Goal: Task Accomplishment & Management: Manage account settings

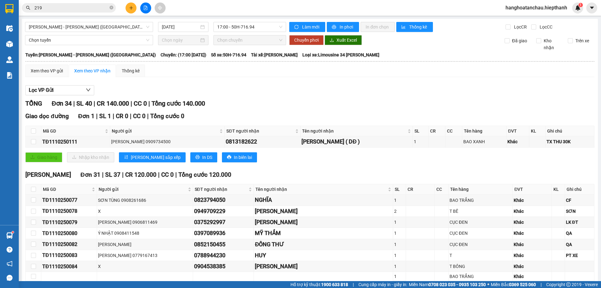
click at [143, 9] on button at bounding box center [145, 8] width 11 height 11
click at [110, 30] on span "[PERSON_NAME] - [PERSON_NAME] ([GEOGRAPHIC_DATA])" at bounding box center [89, 26] width 121 height 9
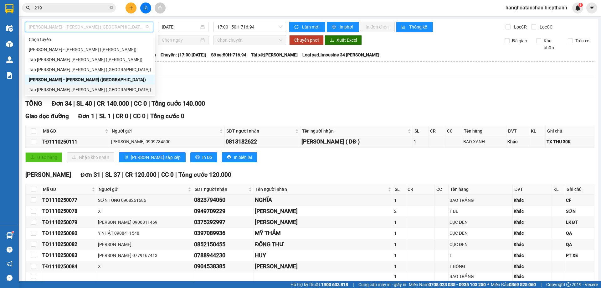
click at [79, 90] on div "Tân [PERSON_NAME] [PERSON_NAME] ([GEOGRAPHIC_DATA])" at bounding box center [90, 89] width 122 height 7
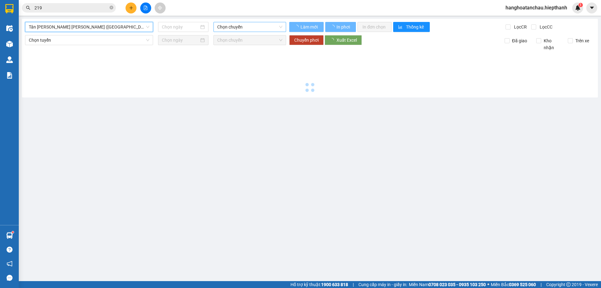
type input "[DATE]"
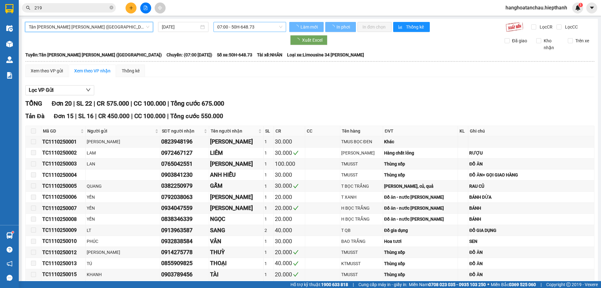
click at [243, 27] on span "07:00 - 50H-648.73" at bounding box center [249, 26] width 65 height 9
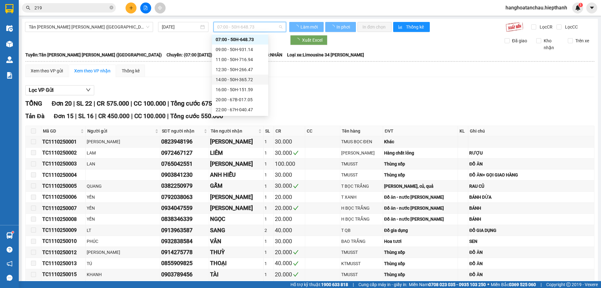
scroll to position [30, 0]
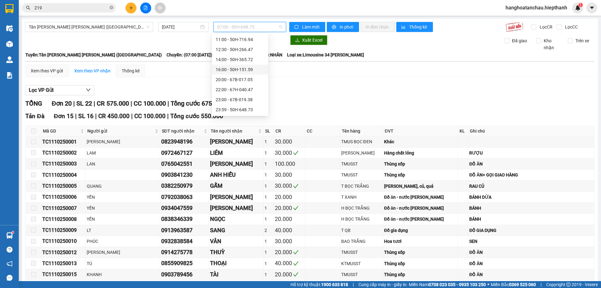
click at [230, 69] on div "16:00 - 50H-151.59" at bounding box center [240, 69] width 49 height 7
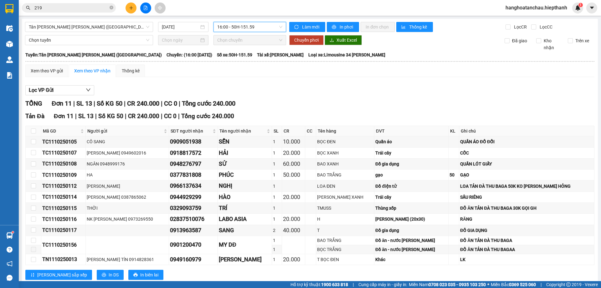
scroll to position [16, 0]
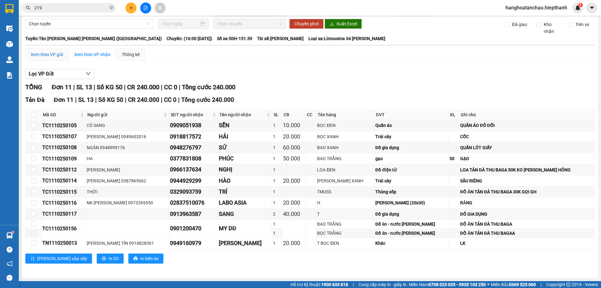
click at [45, 55] on div "Xem theo VP gửi" at bounding box center [47, 54] width 32 height 7
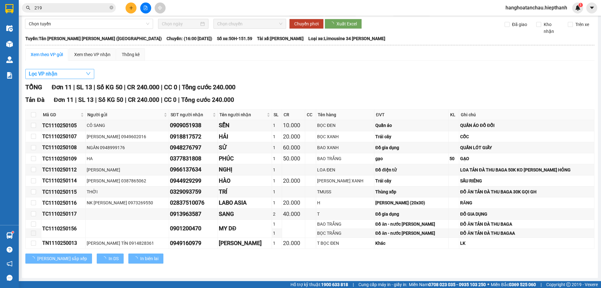
click at [72, 74] on button "Lọc VP nhận" at bounding box center [59, 74] width 69 height 10
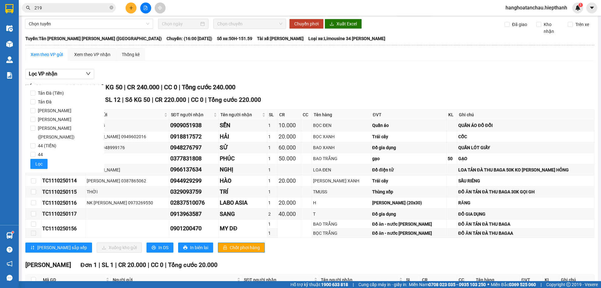
click at [188, 65] on div "Xem theo VP gửi Xem theo [PERSON_NAME] Thống kê Lọc VP [PERSON_NAME] Đơn 11 | S…" at bounding box center [309, 183] width 569 height 270
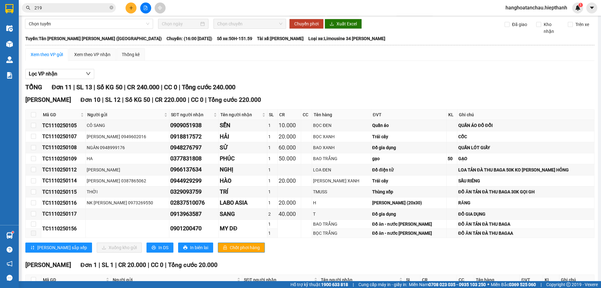
click at [33, 229] on td at bounding box center [34, 233] width 16 height 9
click at [32, 225] on input "checkbox" at bounding box center [33, 223] width 5 height 5
checkbox input "true"
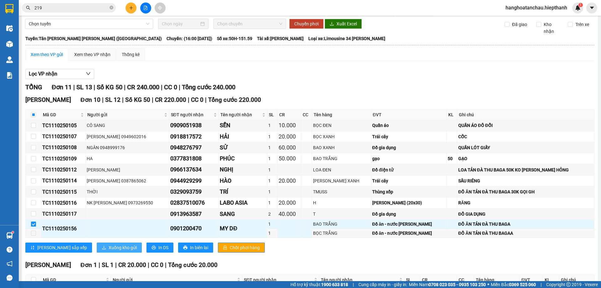
click at [109, 246] on span "Xuống kho gửi" at bounding box center [123, 247] width 28 height 7
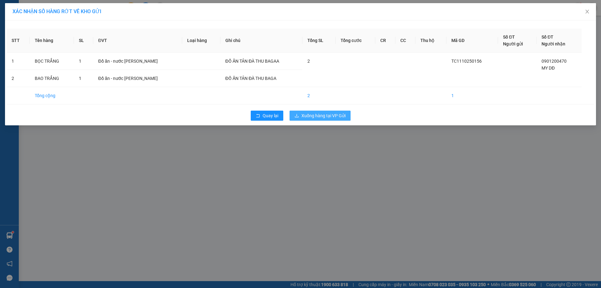
click at [326, 117] on span "Xuống hàng tại VP Gửi" at bounding box center [324, 115] width 44 height 7
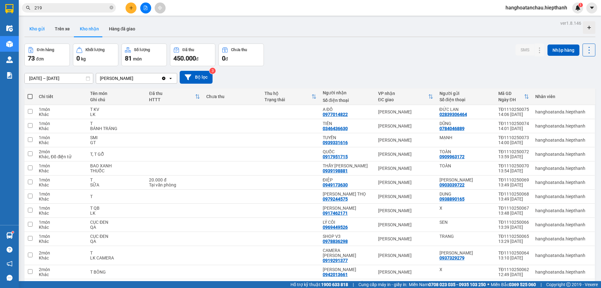
click at [40, 30] on button "Kho gửi" at bounding box center [36, 28] width 25 height 15
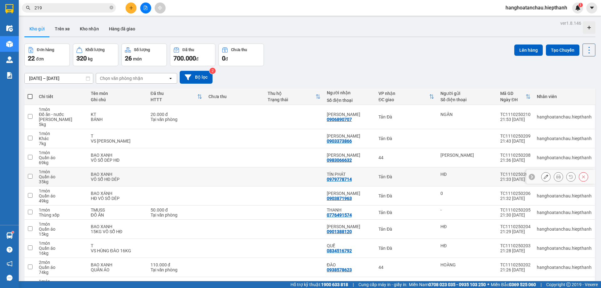
scroll to position [36, 0]
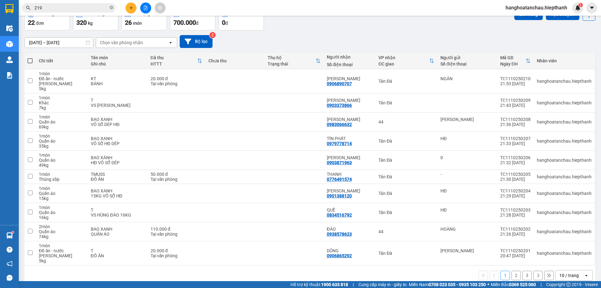
click at [568, 272] on div "10 / trang" at bounding box center [569, 275] width 19 height 6
click at [566, 248] on div "100 / trang" at bounding box center [570, 251] width 38 height 11
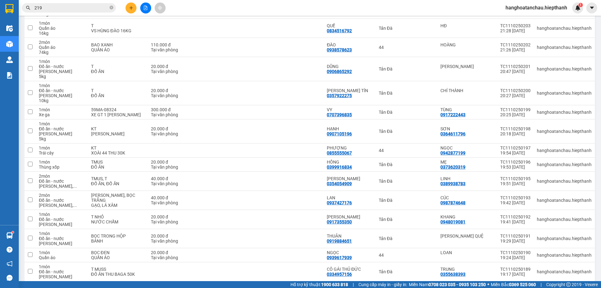
click at [544, 288] on icon at bounding box center [546, 293] width 4 height 4
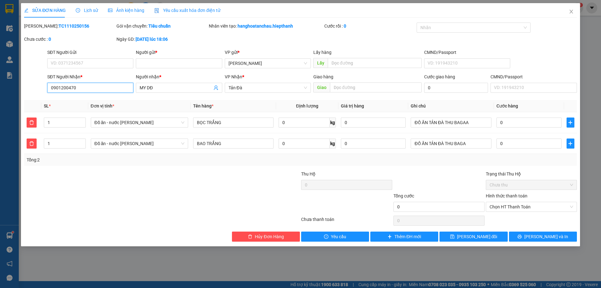
click at [96, 87] on input "0901200470" at bounding box center [90, 88] width 86 height 10
click at [62, 86] on input "093208883" at bounding box center [90, 88] width 86 height 10
click at [81, 85] on input "0932008883" at bounding box center [90, 88] width 86 height 10
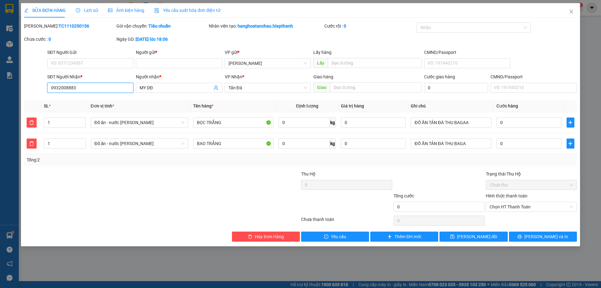
click at [60, 87] on input "0932008883" at bounding box center [90, 88] width 86 height 10
click at [65, 86] on input "0932008883" at bounding box center [90, 88] width 86 height 10
click at [69, 87] on input "0932008883" at bounding box center [90, 88] width 86 height 10
click at [76, 88] on input "0932008883" at bounding box center [90, 88] width 86 height 10
type input "0932008883"
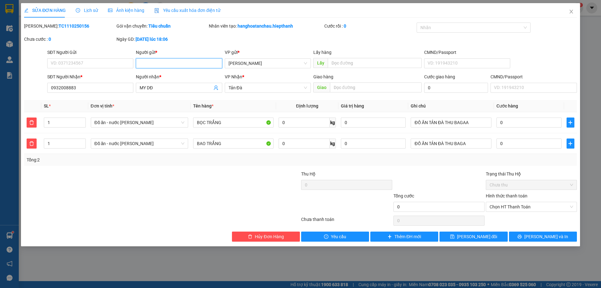
click at [140, 63] on input "Người gửi *" at bounding box center [179, 63] width 86 height 10
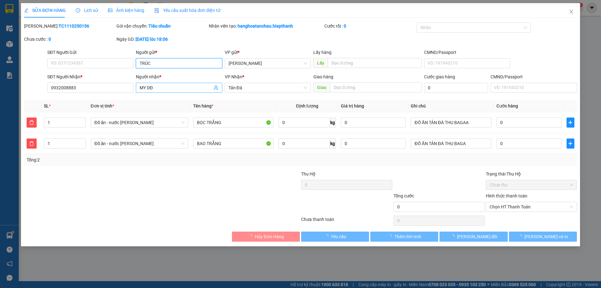
type input "TRÚC"
click at [156, 89] on input "MY DĐ" at bounding box center [176, 87] width 72 height 7
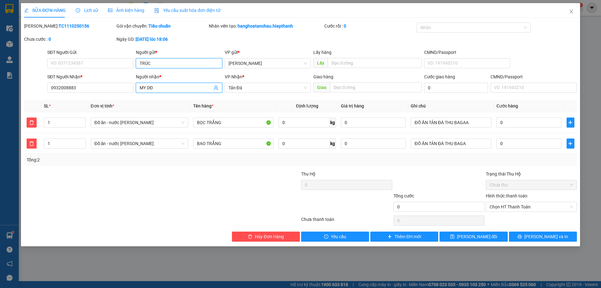
type input "0977125624"
type input "[PERSON_NAME]"
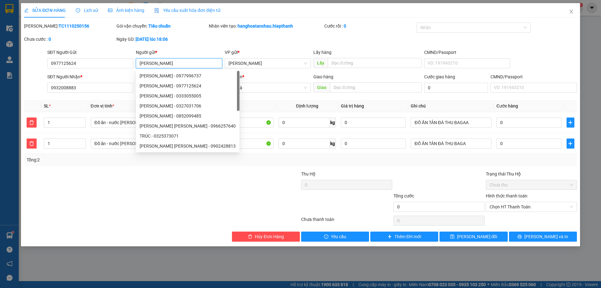
click at [156, 89] on div "[PERSON_NAME] - 0977125624" at bounding box center [188, 85] width 96 height 7
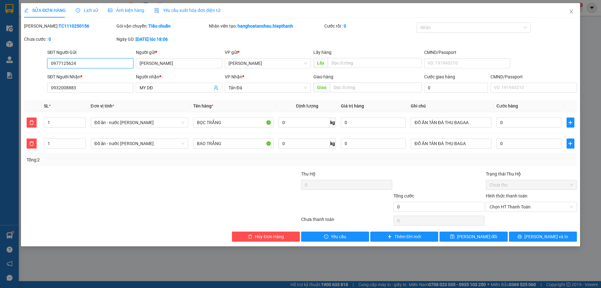
click at [131, 65] on input "0977125624" at bounding box center [90, 63] width 86 height 10
click at [168, 65] on input "[PERSON_NAME]" at bounding box center [179, 63] width 86 height 10
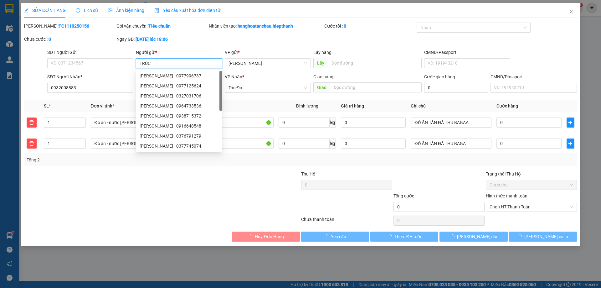
type input "TRÚC"
click at [171, 47] on div "Ngày GD: [DATE] lúc 18:06" at bounding box center [162, 42] width 92 height 13
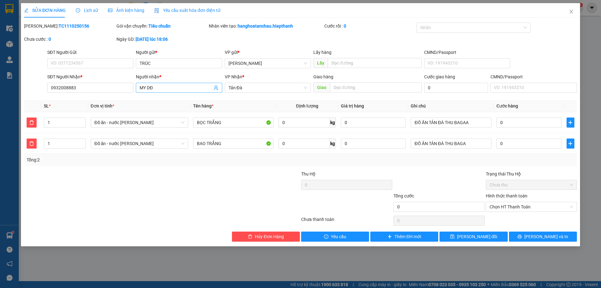
click at [165, 89] on input "MY DĐ" at bounding box center [176, 87] width 72 height 7
type input "F"
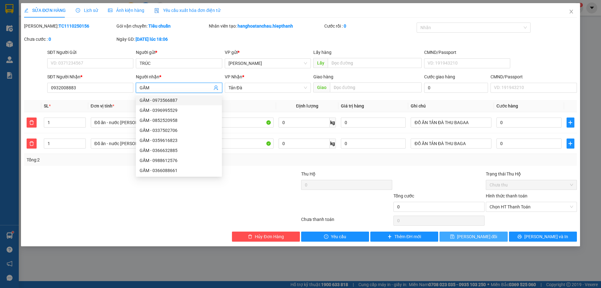
type input "GẤM"
click at [455, 236] on icon "save" at bounding box center [452, 236] width 4 height 4
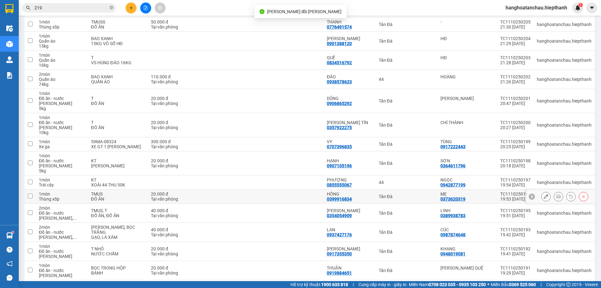
scroll to position [220, 0]
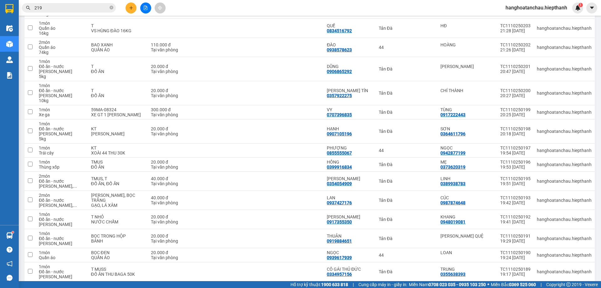
click at [141, 281] on td "BỌC TRẮNG , [PERSON_NAME] ĐỒ ĂN TẢN ĐÀ THU BAGAA , ĐỒ ĂN TẢN ĐÀ ..." at bounding box center [118, 293] width 60 height 24
checkbox input "true"
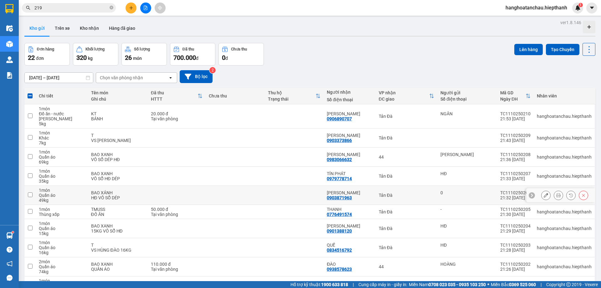
scroll to position [0, 0]
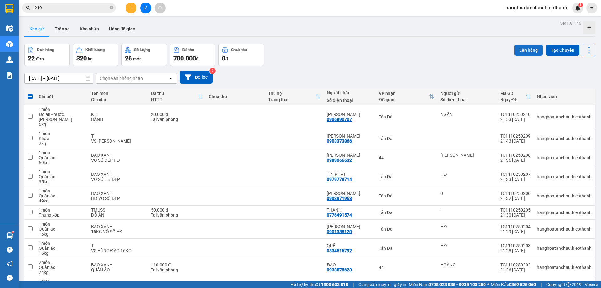
click at [522, 50] on button "Lên hàng" at bounding box center [529, 49] width 29 height 11
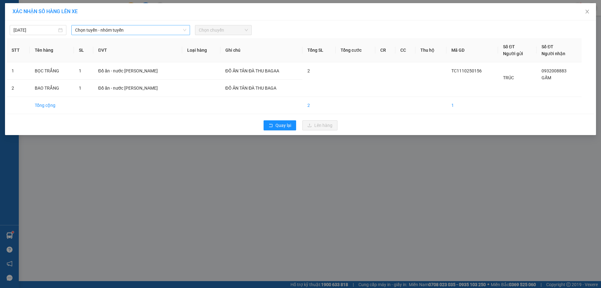
click at [98, 30] on span "Chọn tuyến - nhóm tuyến" at bounding box center [130, 29] width 111 height 9
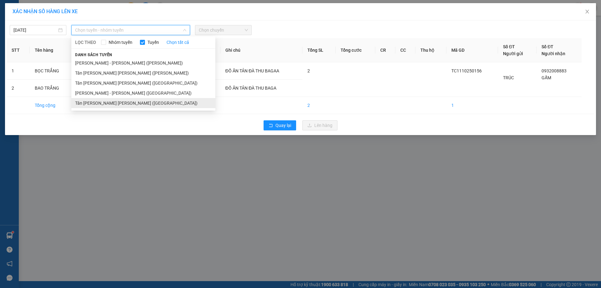
click at [112, 101] on li "Tân [PERSON_NAME] [PERSON_NAME] ([GEOGRAPHIC_DATA])" at bounding box center [143, 103] width 144 height 10
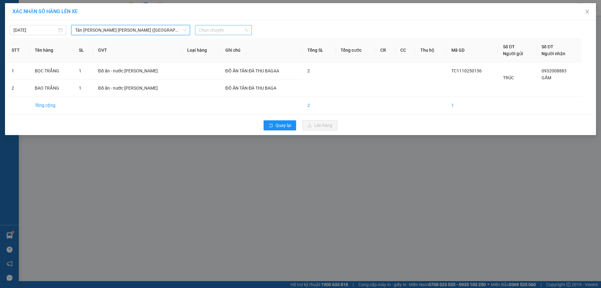
click at [215, 30] on span "Chọn chuyến" at bounding box center [223, 29] width 49 height 9
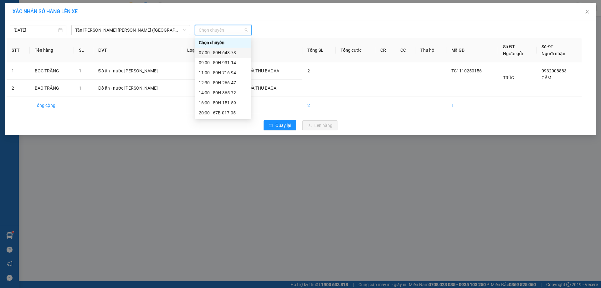
scroll to position [30, 0]
click at [210, 70] on div "16:00 - 50H-151.59" at bounding box center [223, 72] width 49 height 7
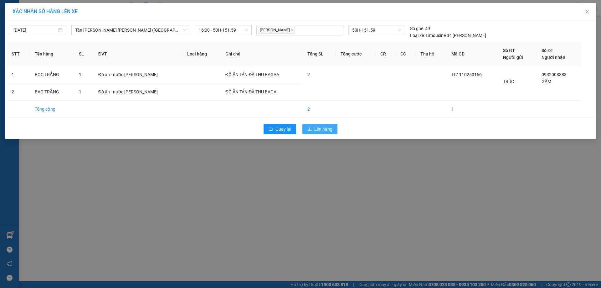
click at [317, 127] on span "Lên hàng" at bounding box center [324, 129] width 18 height 7
